Goal: Task Accomplishment & Management: Use online tool/utility

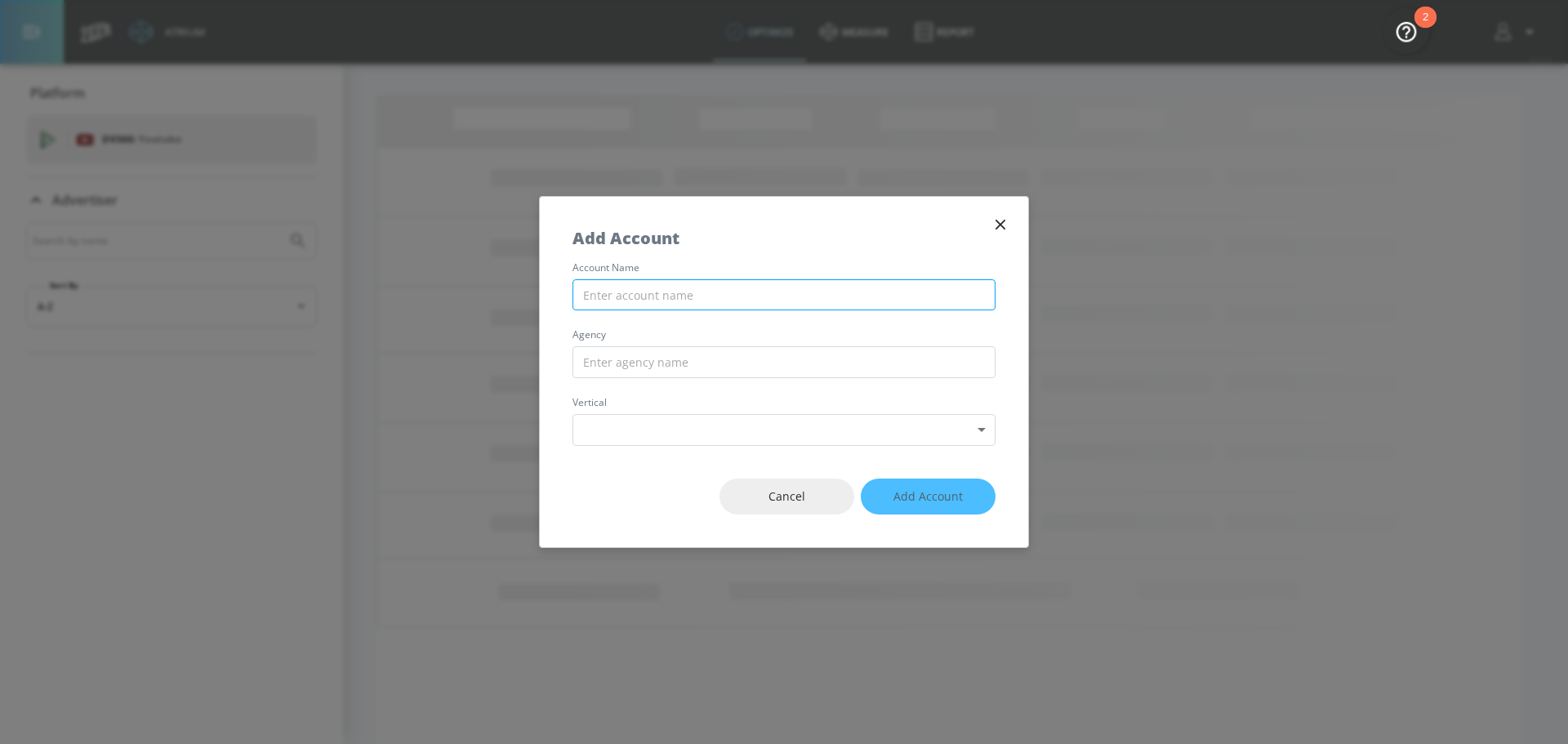
click at [758, 306] on input "text" at bounding box center [784, 296] width 423 height 32
click at [1002, 233] on icon "button" at bounding box center [1000, 225] width 18 height 18
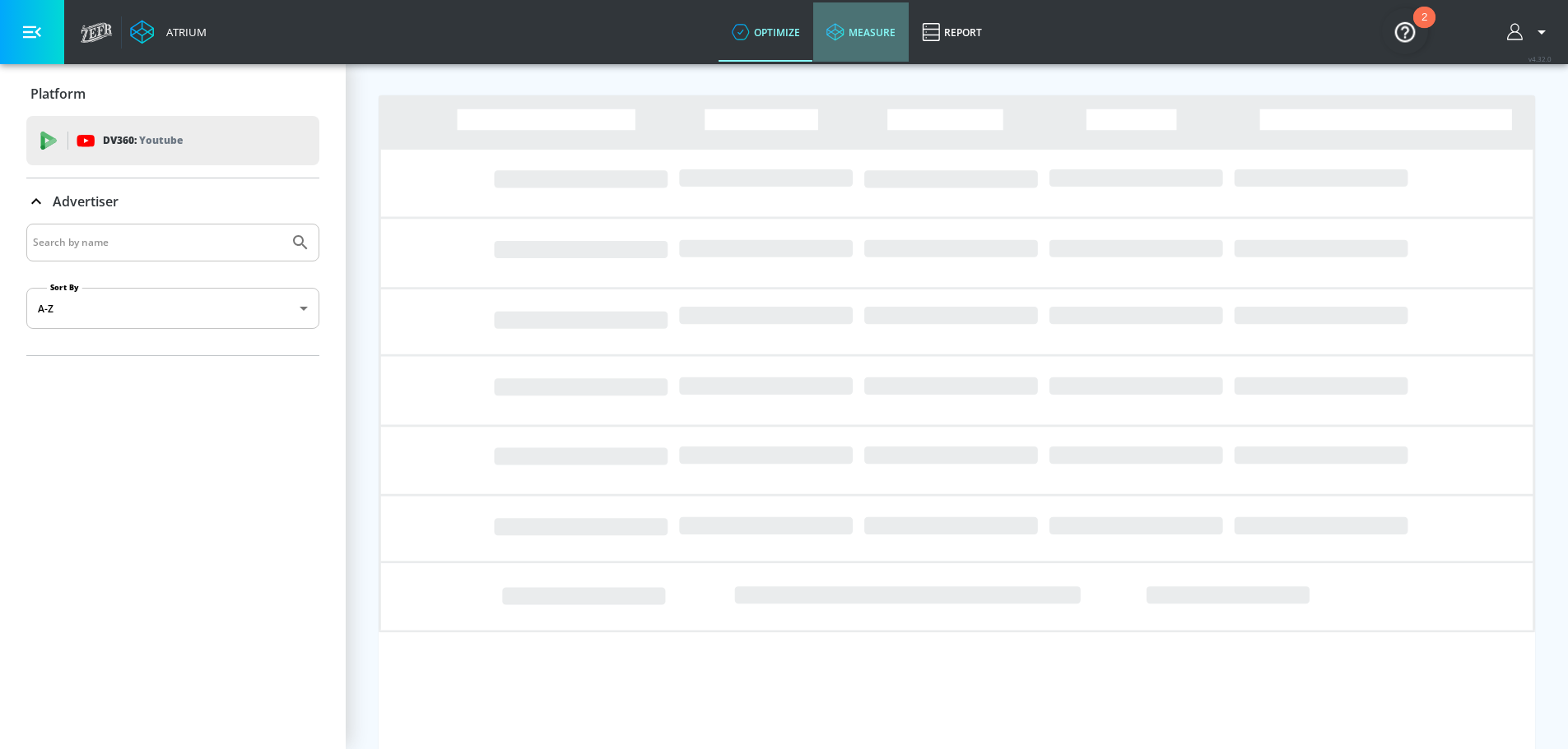
click at [865, 37] on link "measure" at bounding box center [861, 32] width 95 height 59
